Goal: Task Accomplishment & Management: Complete application form

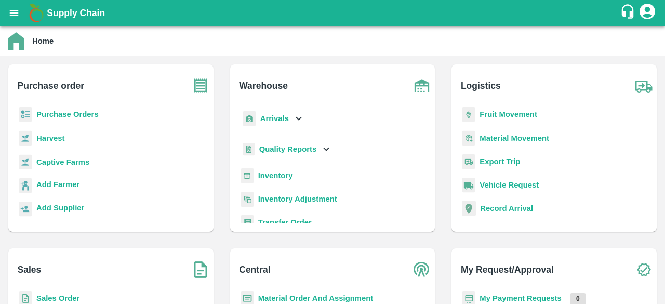
click at [63, 299] on b "Sales Order" at bounding box center [57, 298] width 43 height 8
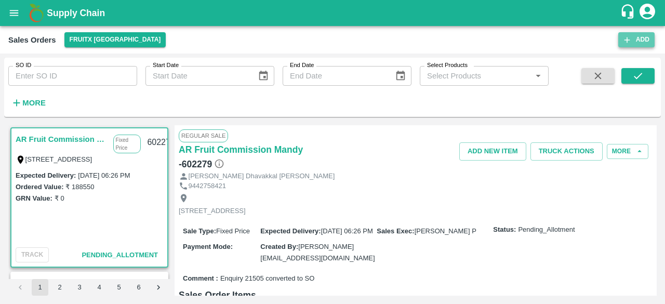
click at [642, 43] on button "Add" at bounding box center [636, 39] width 36 height 15
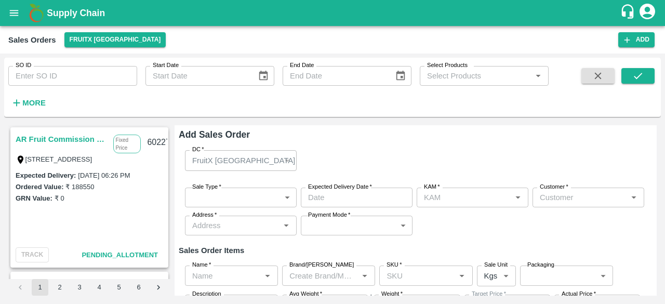
type input "Ashutosh Mishra"
click at [289, 160] on div "FruitX Bangalore" at bounding box center [241, 160] width 112 height 20
click at [284, 161] on div "FruitX [GEOGRAPHIC_DATA]" at bounding box center [241, 160] width 112 height 20
click at [287, 161] on div "FruitX [GEOGRAPHIC_DATA]" at bounding box center [241, 160] width 112 height 20
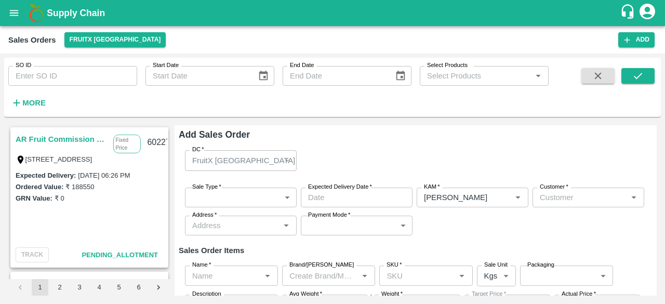
drag, startPoint x: 287, startPoint y: 161, endPoint x: 267, endPoint y: 166, distance: 20.4
click at [267, 166] on div "FruitX [GEOGRAPHIC_DATA]" at bounding box center [241, 160] width 112 height 20
click at [267, 166] on div "FruitX [GEOGRAPHIC_DATA]" at bounding box center [236, 160] width 88 height 11
click at [369, 130] on h6 "Add Sales Order" at bounding box center [416, 134] width 474 height 15
click at [116, 42] on button "FruitX [GEOGRAPHIC_DATA]" at bounding box center [115, 39] width 102 height 15
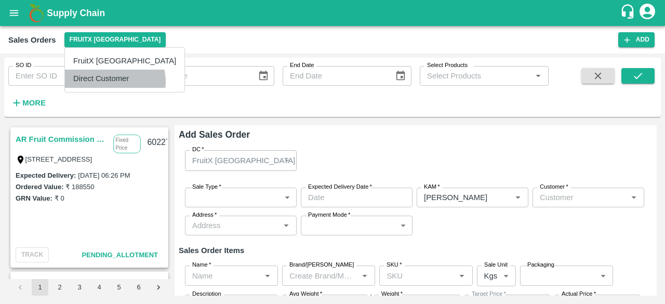
click at [114, 82] on li "Direct Customer" at bounding box center [124, 79] width 119 height 18
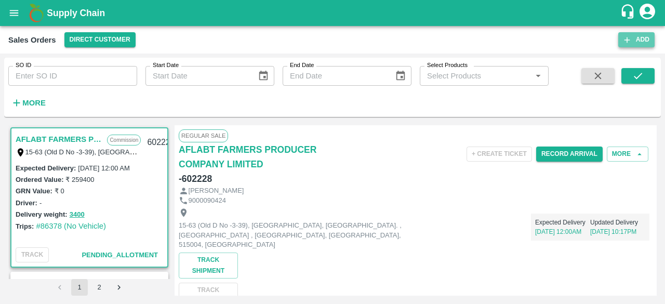
click at [644, 39] on button "Add" at bounding box center [636, 39] width 36 height 15
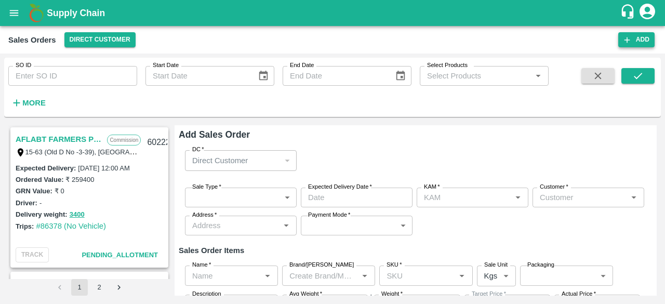
type input "[PERSON_NAME]"
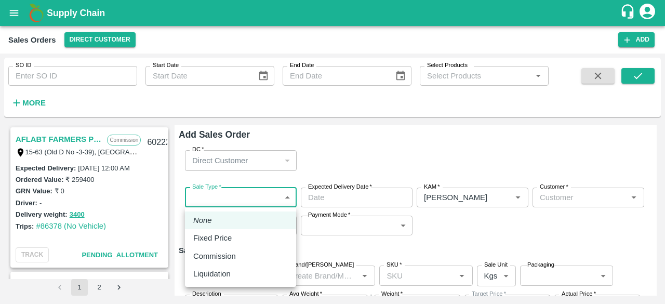
click at [244, 197] on body "Supply Chain Sales Orders Direct Customer Add SO ID SO ID Start Date Start Date…" at bounding box center [332, 152] width 665 height 304
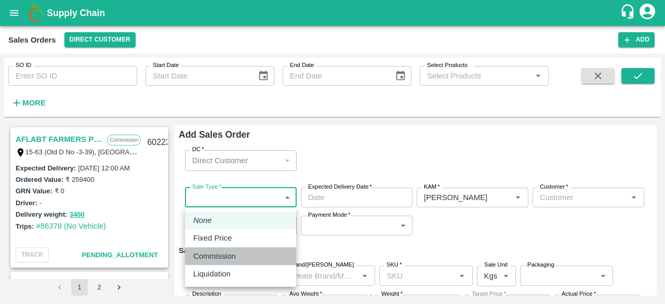
click at [233, 256] on p "Commission" at bounding box center [214, 255] width 43 height 11
type input "2"
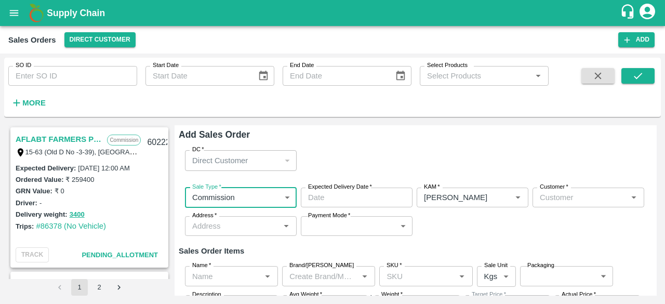
type input "DD/MM/YYYY hh:mm aa"
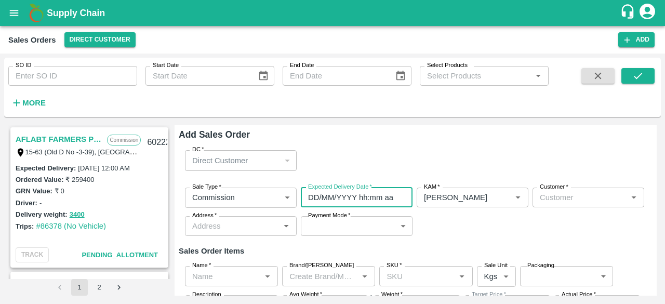
click at [356, 200] on input "DD/MM/YYYY hh:mm aa" at bounding box center [353, 198] width 104 height 20
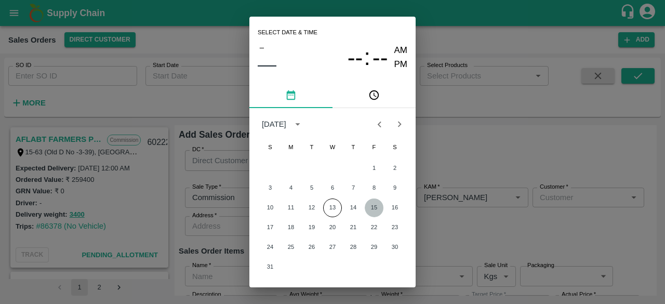
click at [371, 208] on button "15" at bounding box center [374, 207] width 19 height 19
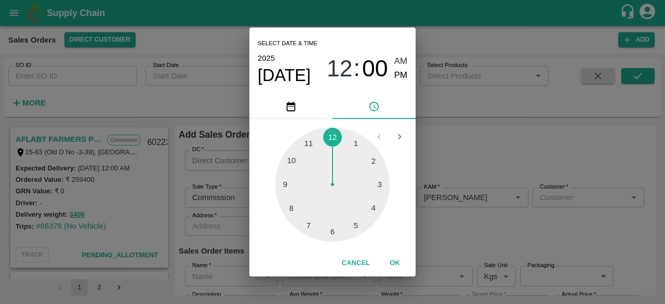
click at [337, 233] on div at bounding box center [332, 184] width 114 height 114
type input "15/08/2025 06:00 AM"
click at [405, 61] on span "AM" at bounding box center [401, 62] width 14 height 14
click at [395, 259] on button "OK" at bounding box center [394, 263] width 33 height 18
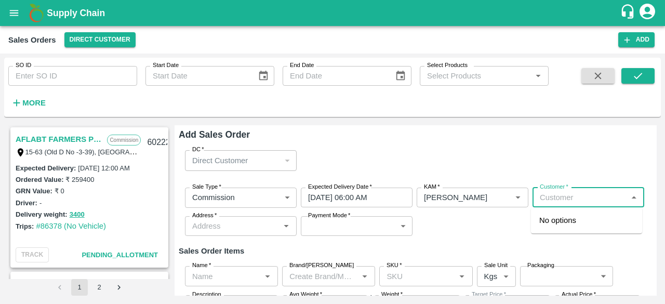
click at [605, 196] on input "Customer   *" at bounding box center [580, 198] width 88 height 14
type input "t"
click at [287, 228] on icon "Open" at bounding box center [286, 225] width 11 height 11
type input "T.kishore"
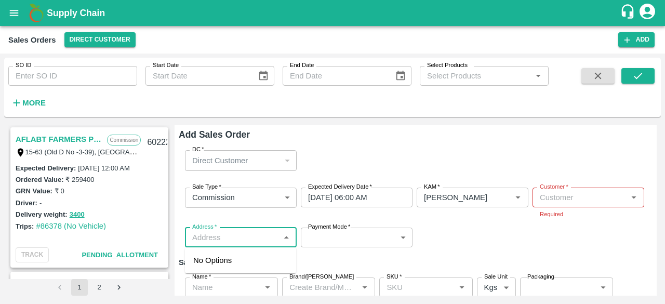
click at [287, 228] on div "Address   *" at bounding box center [241, 238] width 112 height 20
click at [257, 237] on input "Address   *" at bounding box center [232, 238] width 88 height 14
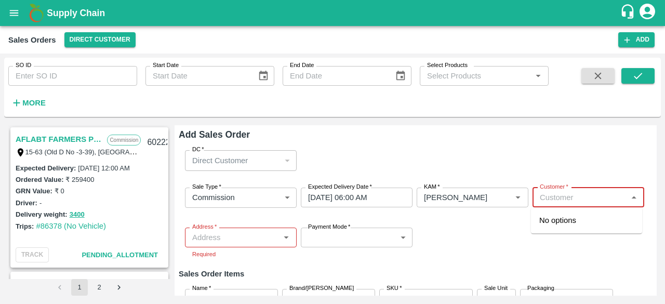
click at [554, 195] on input "Customer   *" at bounding box center [580, 198] width 88 height 14
click at [285, 237] on icon "Open" at bounding box center [286, 237] width 5 height 3
type input "t.ki"
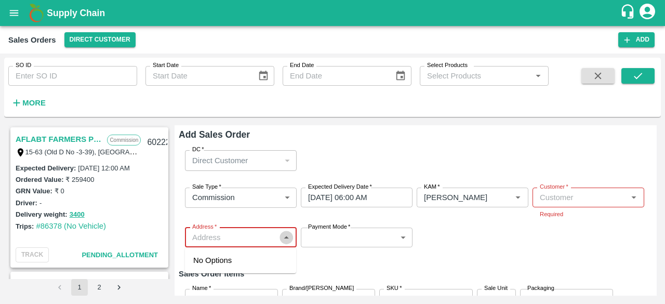
click at [285, 237] on icon "Close" at bounding box center [286, 237] width 5 height 3
click at [264, 242] on input "Address   *" at bounding box center [232, 238] width 88 height 14
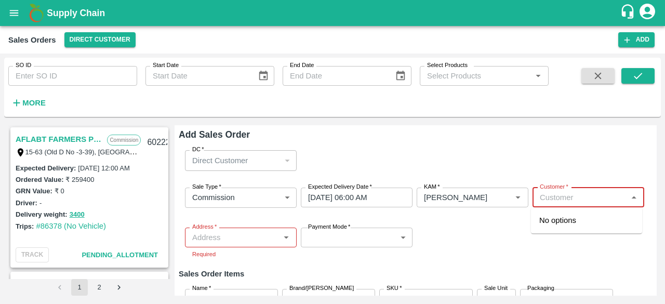
click at [567, 192] on input "Customer   *" at bounding box center [580, 198] width 88 height 14
type input "v"
type input "t"
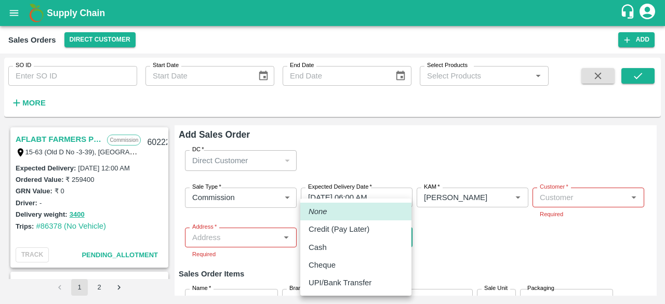
click at [403, 237] on body "Supply Chain Sales Orders Direct Customer Add SO ID SO ID Start Date Start Date…" at bounding box center [332, 152] width 665 height 304
click at [349, 229] on p "Credit (Pay Later)" at bounding box center [339, 228] width 61 height 11
type input "credit"
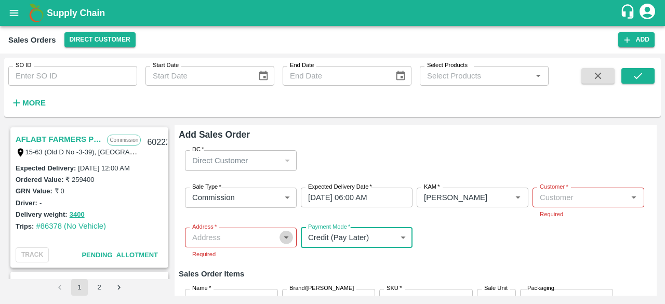
click at [288, 236] on icon "Open" at bounding box center [286, 237] width 11 height 11
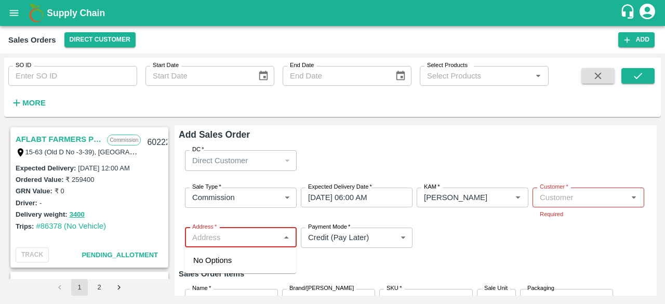
click at [236, 260] on div "No Options" at bounding box center [240, 260] width 111 height 26
click at [219, 260] on span "No Options" at bounding box center [212, 260] width 38 height 8
type input "varanasi"
click at [224, 261] on span "No Options" at bounding box center [212, 260] width 38 height 8
click at [243, 237] on input "Address   *" at bounding box center [232, 238] width 88 height 14
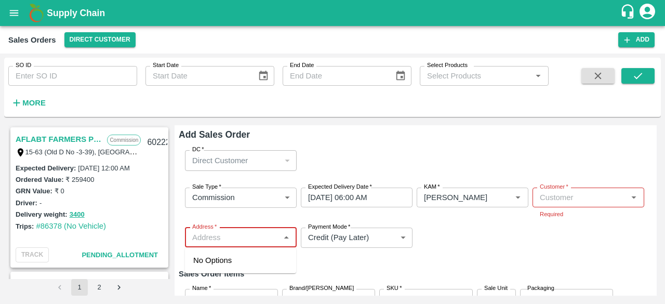
click at [641, 229] on div "Sale Type   * Commission 2 Sale Type Expected Delivery Date   * 15/08/2025 06:0…" at bounding box center [416, 223] width 474 height 88
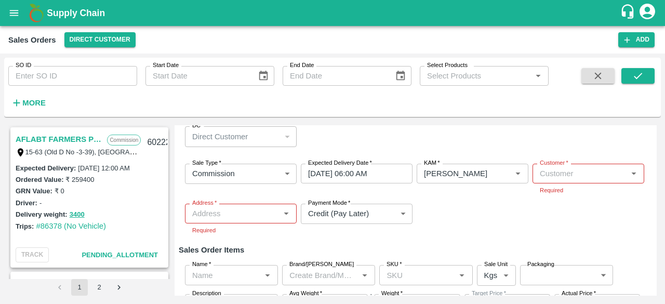
scroll to position [6, 0]
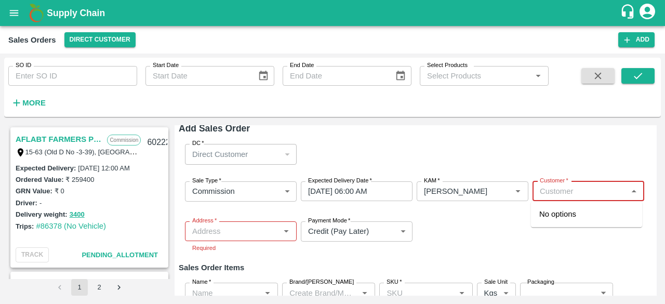
click at [567, 190] on input "Customer   *" at bounding box center [580, 191] width 88 height 14
click at [517, 192] on icon "Open" at bounding box center [517, 190] width 11 height 11
type input "t.kis"
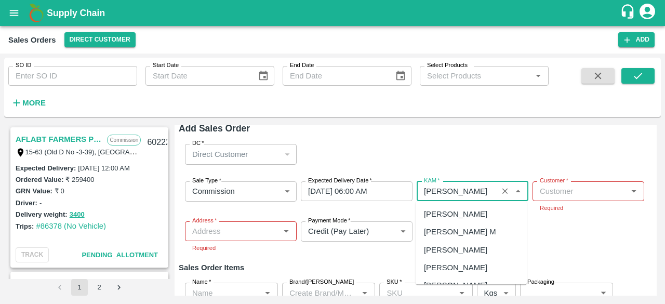
scroll to position [206, 0]
click at [517, 192] on icon "Close" at bounding box center [517, 190] width 11 height 11
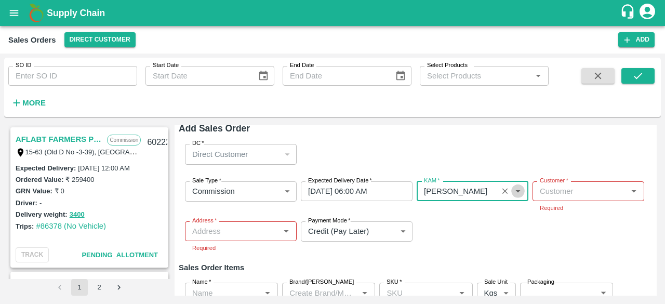
click at [516, 191] on icon "Open" at bounding box center [517, 191] width 5 height 3
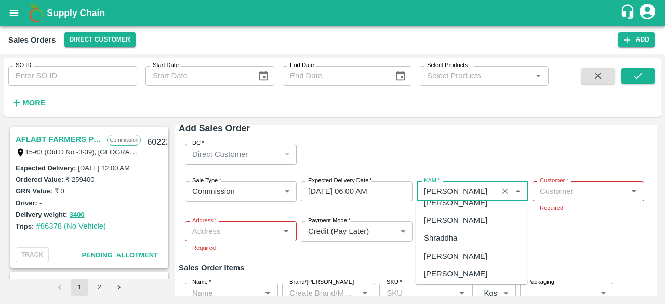
scroll to position [1370, 0]
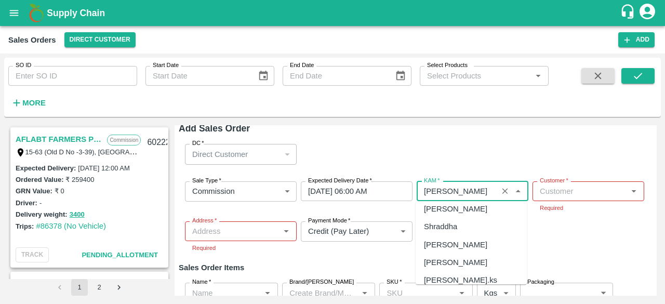
click at [488, 188] on input "KAM   *" at bounding box center [457, 191] width 75 height 14
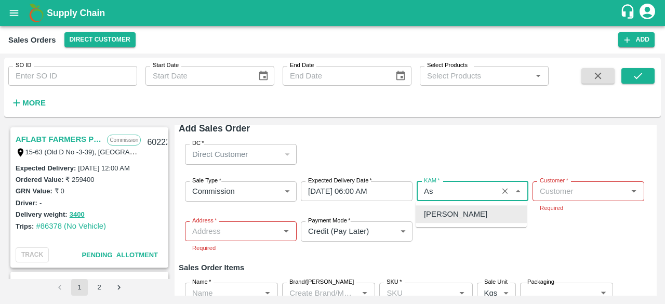
type input "A"
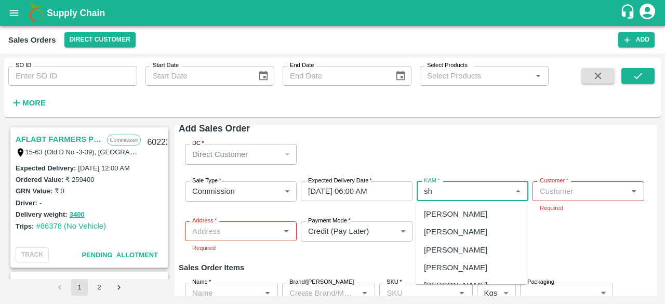
type input "s"
click at [474, 249] on div "[PERSON_NAME]" at bounding box center [455, 249] width 63 height 11
type input "[PERSON_NAME]"
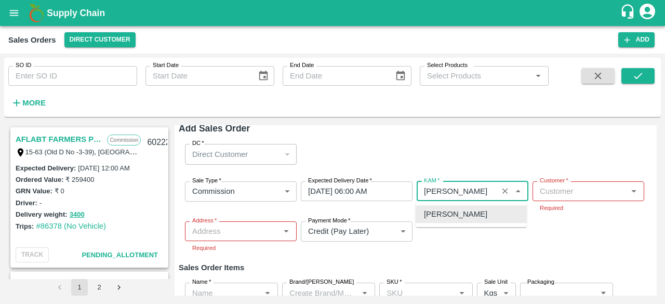
click at [476, 212] on div "[PERSON_NAME]" at bounding box center [455, 213] width 63 height 11
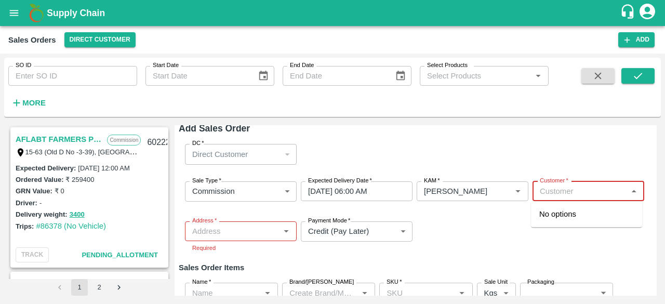
click at [579, 189] on input "Customer   *" at bounding box center [580, 191] width 88 height 14
type input "t.ki"
